Goal: Navigation & Orientation: Find specific page/section

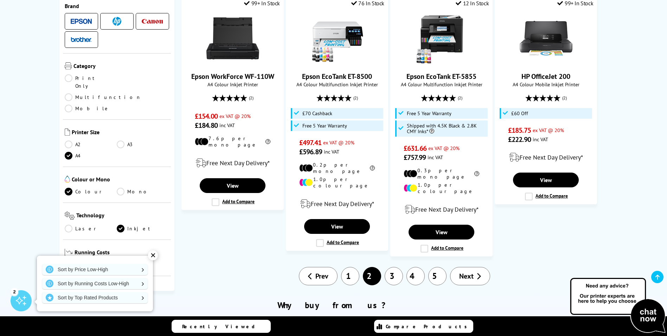
scroll to position [880, 0]
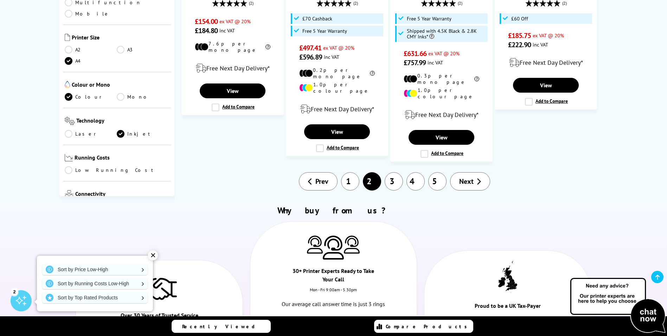
click at [395, 172] on link "3" at bounding box center [394, 181] width 18 height 18
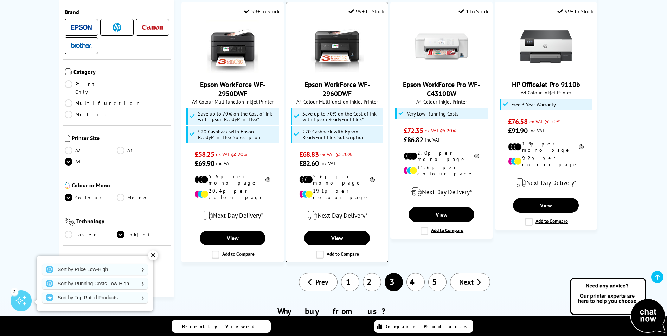
scroll to position [774, 0]
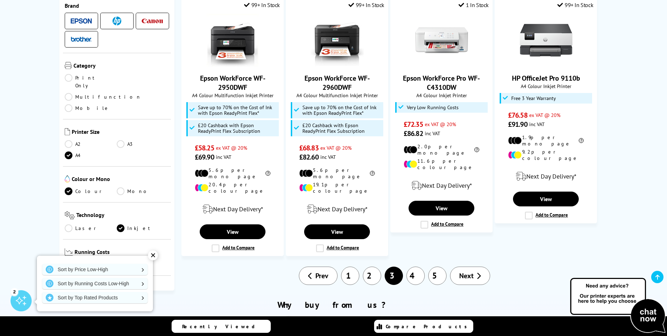
click at [417, 266] on link "4" at bounding box center [416, 275] width 18 height 18
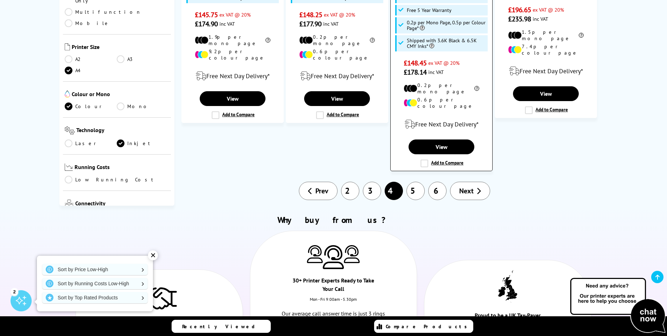
scroll to position [809, 0]
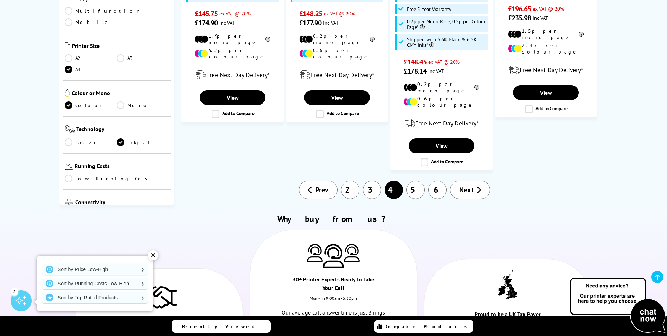
click at [416, 181] on link "5" at bounding box center [416, 190] width 18 height 18
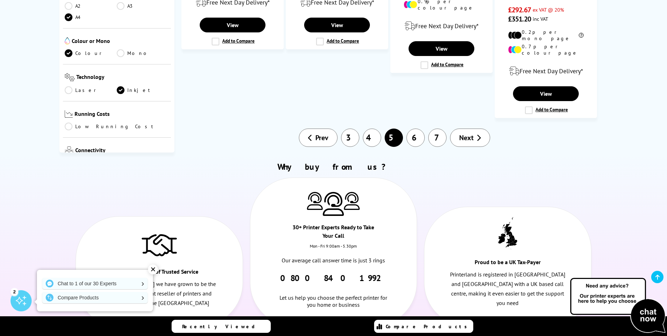
scroll to position [950, 0]
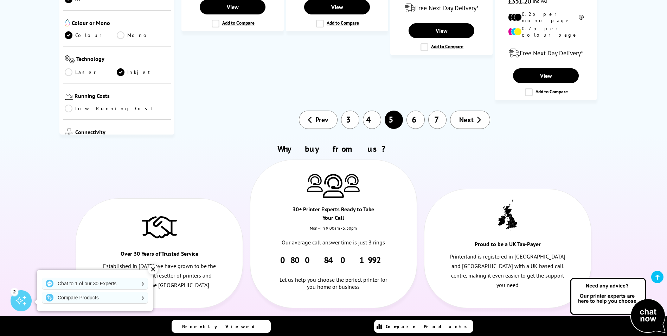
click at [418, 110] on link "6" at bounding box center [416, 119] width 18 height 18
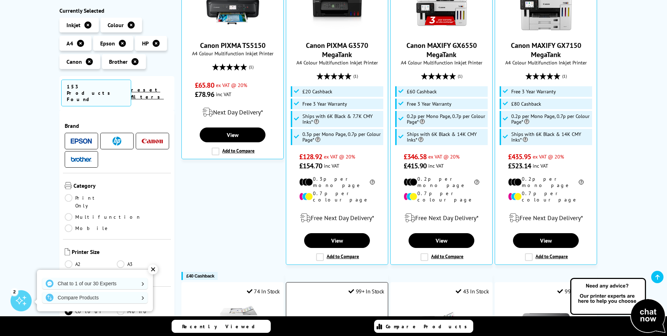
scroll to position [176, 0]
